Goal: Transaction & Acquisition: Purchase product/service

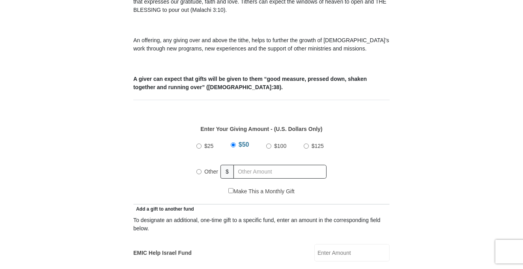
scroll to position [276, 0]
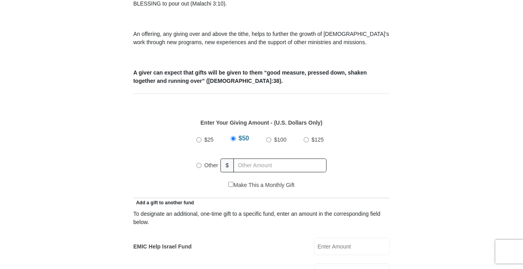
click at [199, 163] on input "Other" at bounding box center [199, 165] width 5 height 5
radio input "true"
click at [286, 159] on input "text" at bounding box center [281, 166] width 90 height 14
type input "110.00"
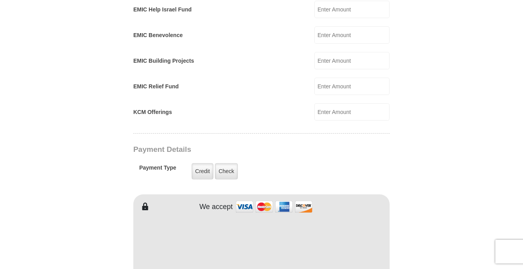
scroll to position [553, 0]
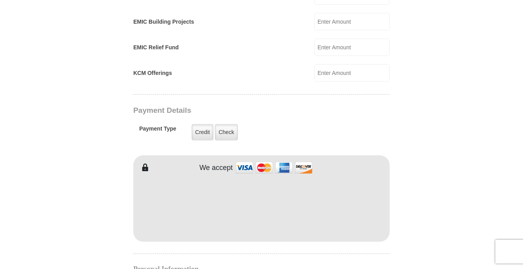
click at [118, 207] on form "Eagle Mountain International Church Online Giving Because of gifts like yours, …" at bounding box center [262, 56] width 450 height 1155
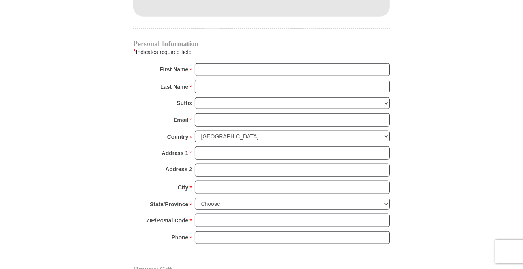
scroll to position [789, 0]
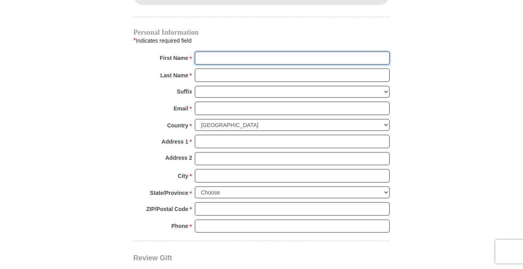
click at [265, 52] on input "First Name *" at bounding box center [292, 58] width 195 height 13
type input "Dianne"
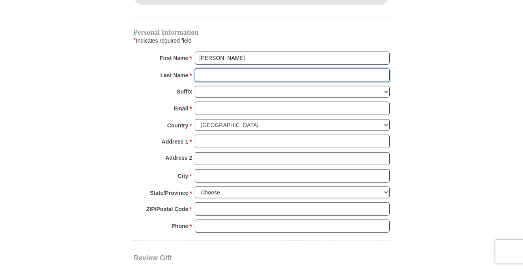
click at [251, 69] on input "Last Name *" at bounding box center [292, 75] width 195 height 13
type input "Johnson"
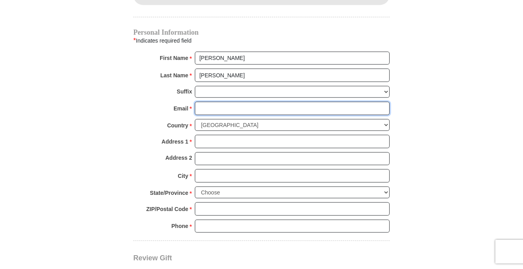
click at [248, 102] on input "Email *" at bounding box center [292, 108] width 195 height 13
type input "dlj30@hotmail.com"
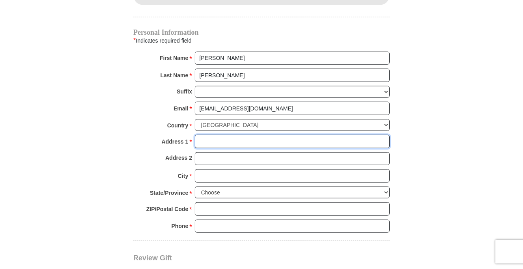
type input "8012 Harwood Road"
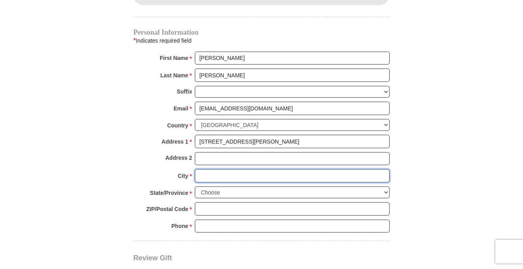
type input "North Richland Hills"
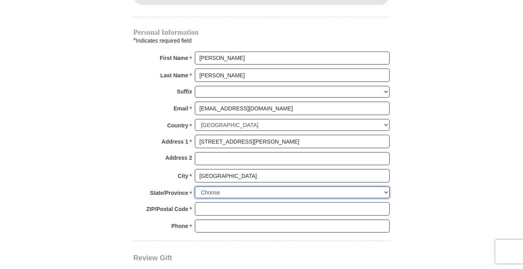
select select "TX"
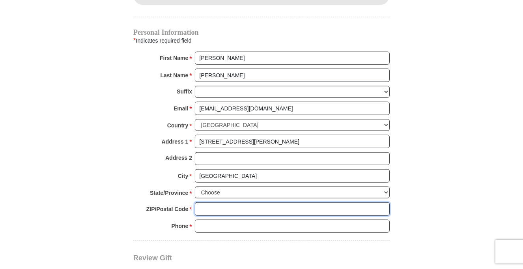
type input "76180"
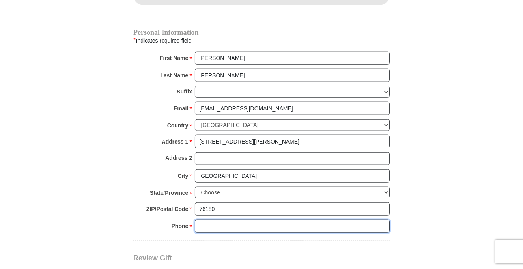
type input "4695257918"
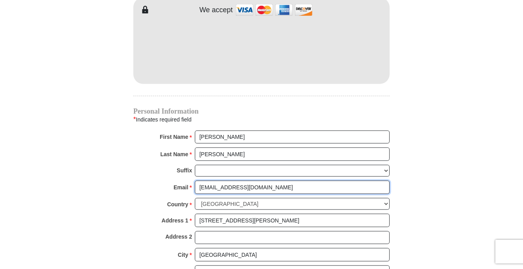
scroll to position [671, 0]
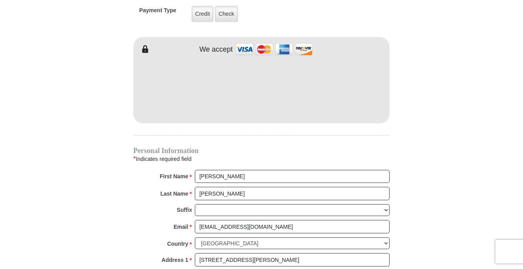
click at [143, 204] on div "Suffix Jr Sr I II III IV V VI" at bounding box center [261, 212] width 257 height 16
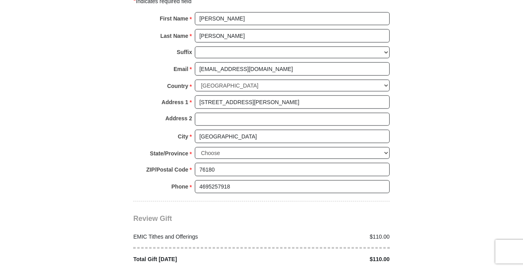
scroll to position [868, 0]
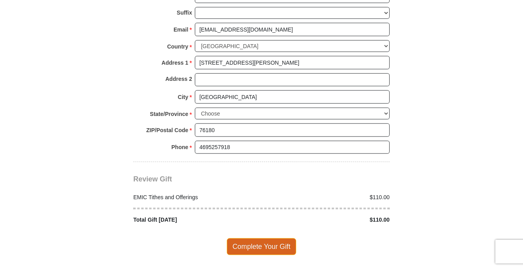
click at [259, 238] on span "Complete Your Gift" at bounding box center [262, 246] width 70 height 17
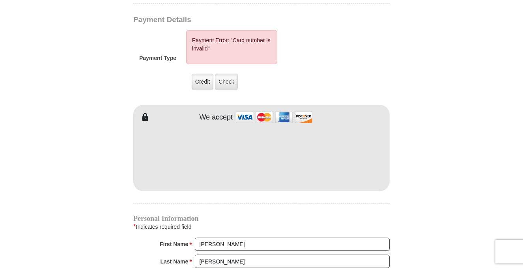
scroll to position [643, 0]
click at [202, 74] on label "Credit" at bounding box center [203, 82] width 22 height 16
click at [0, 0] on input "Credit" at bounding box center [0, 0] width 0 height 0
click at [247, 109] on img at bounding box center [274, 117] width 79 height 17
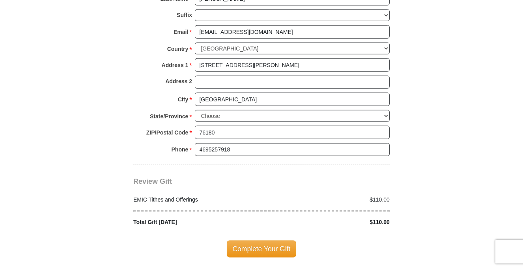
scroll to position [919, 0]
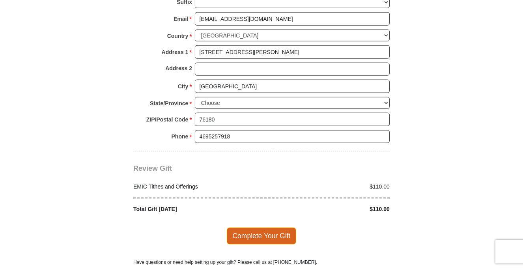
click at [259, 228] on span "Complete Your Gift" at bounding box center [262, 236] width 70 height 17
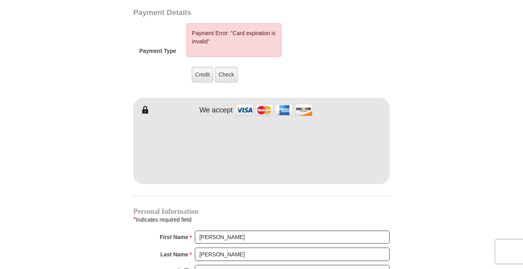
scroll to position [643, 0]
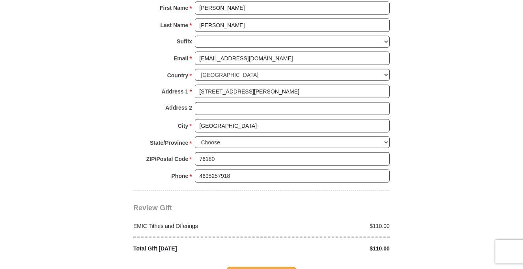
scroll to position [919, 0]
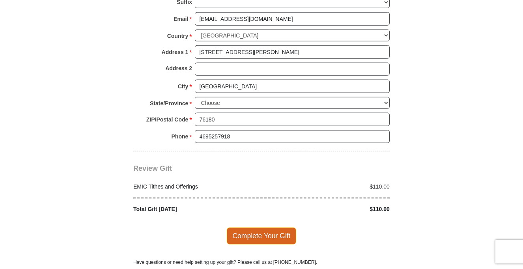
click at [267, 228] on span "Complete Your Gift" at bounding box center [262, 236] width 70 height 17
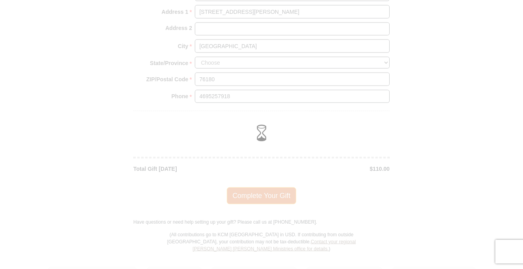
scroll to position [879, 0]
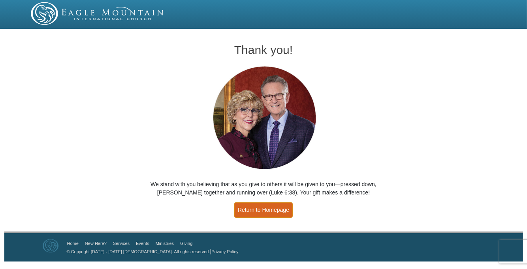
click at [265, 207] on link "Return to Homepage" at bounding box center [263, 209] width 58 height 15
